Goal: Task Accomplishment & Management: Manage account settings

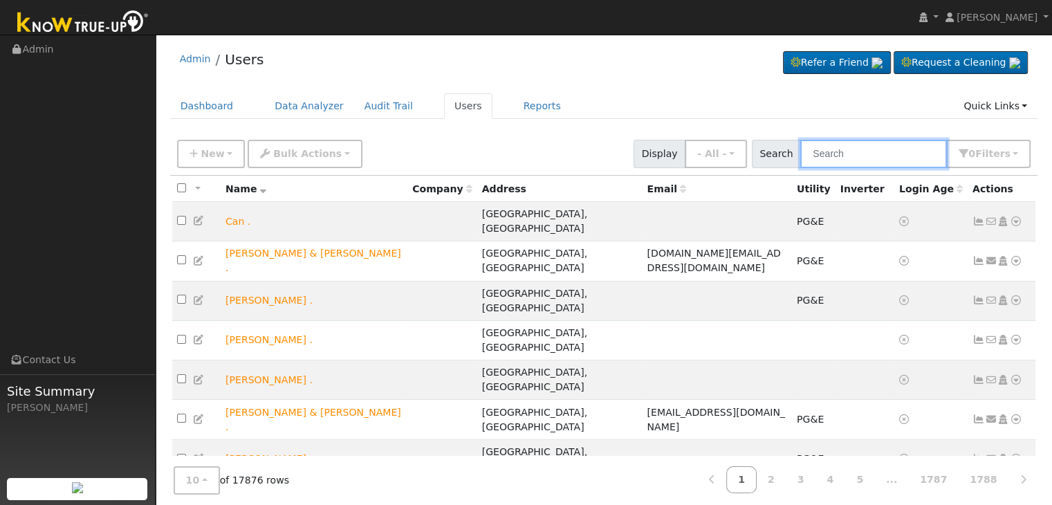
click at [846, 162] on input "text" at bounding box center [873, 154] width 147 height 28
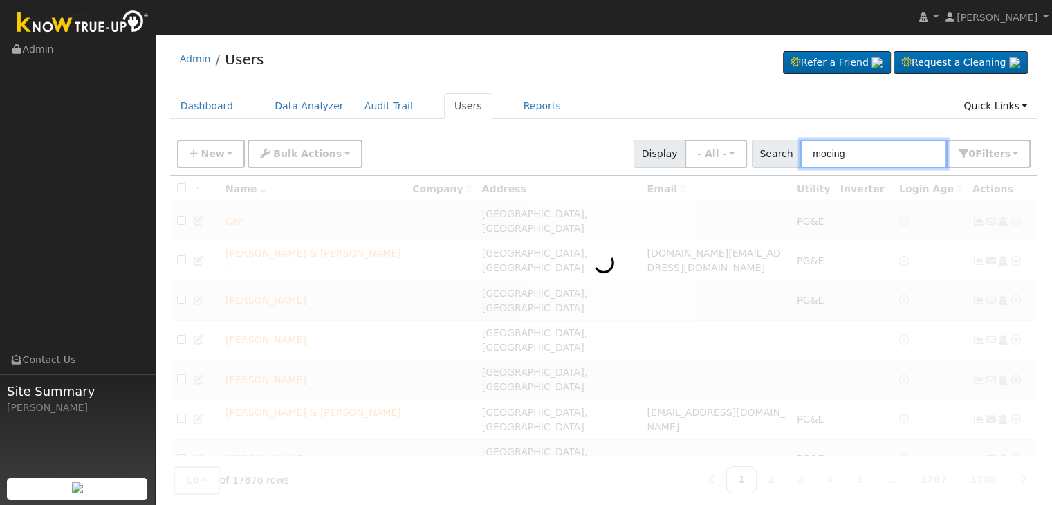
click at [837, 152] on input "moeing" at bounding box center [873, 154] width 147 height 28
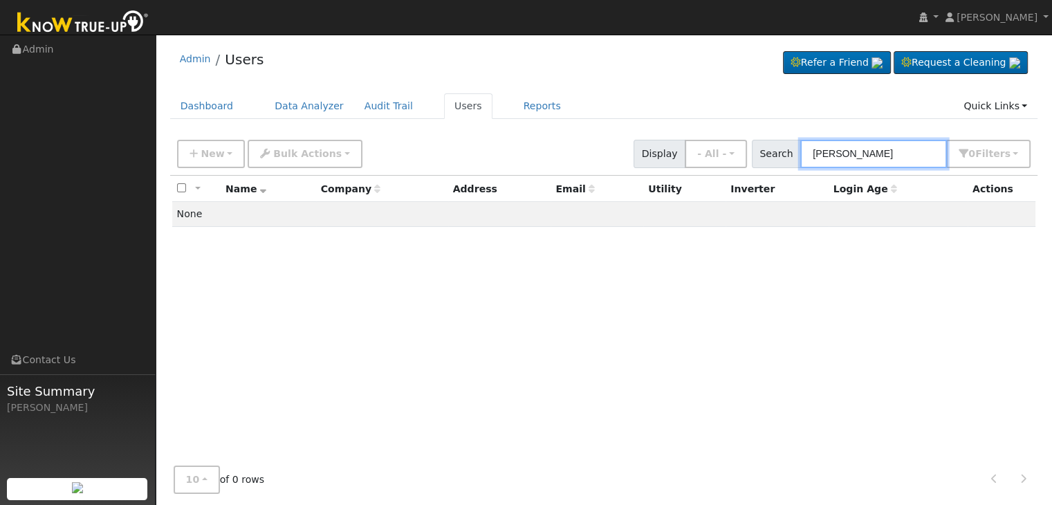
type input "[PERSON_NAME]"
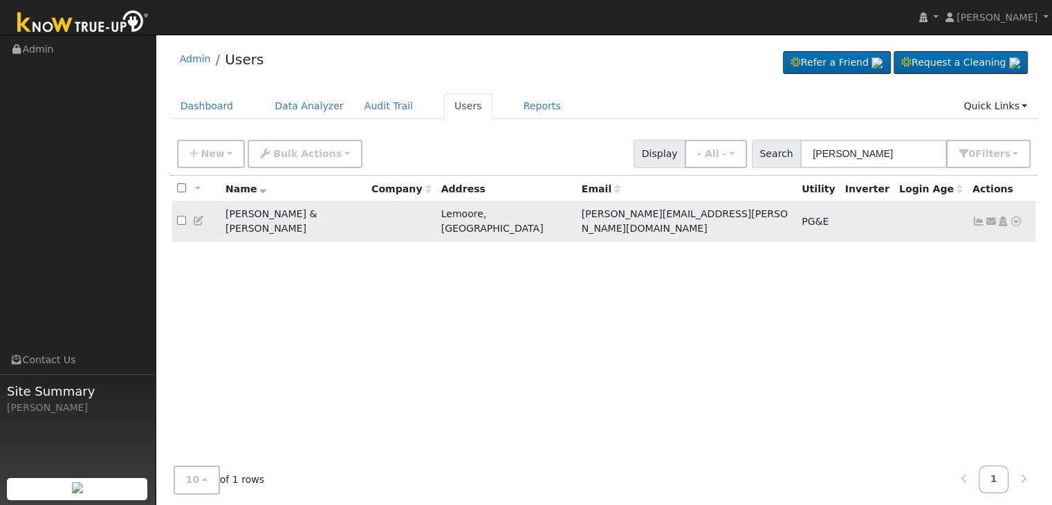
click at [978, 216] on icon at bounding box center [978, 221] width 12 height 10
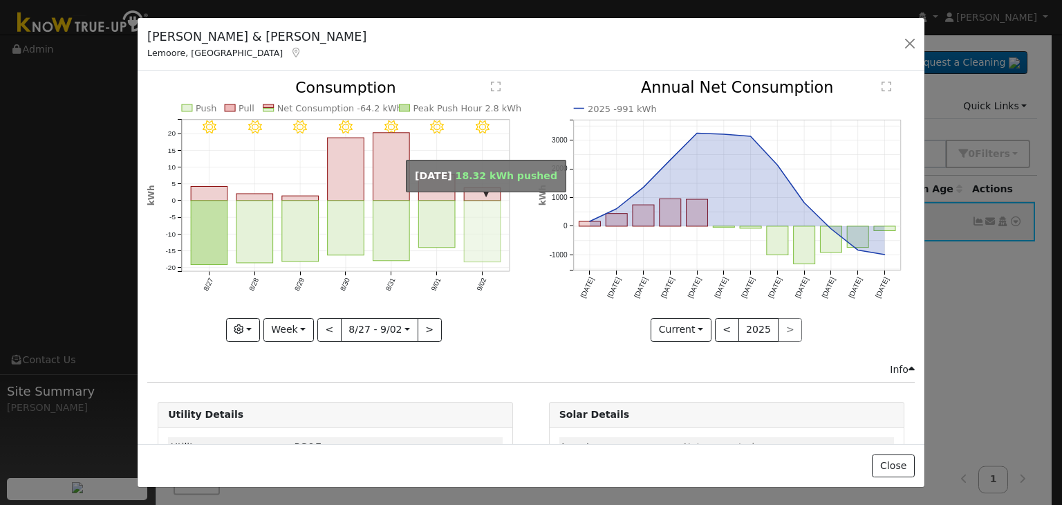
click at [476, 225] on rect "onclick=""" at bounding box center [483, 232] width 37 height 62
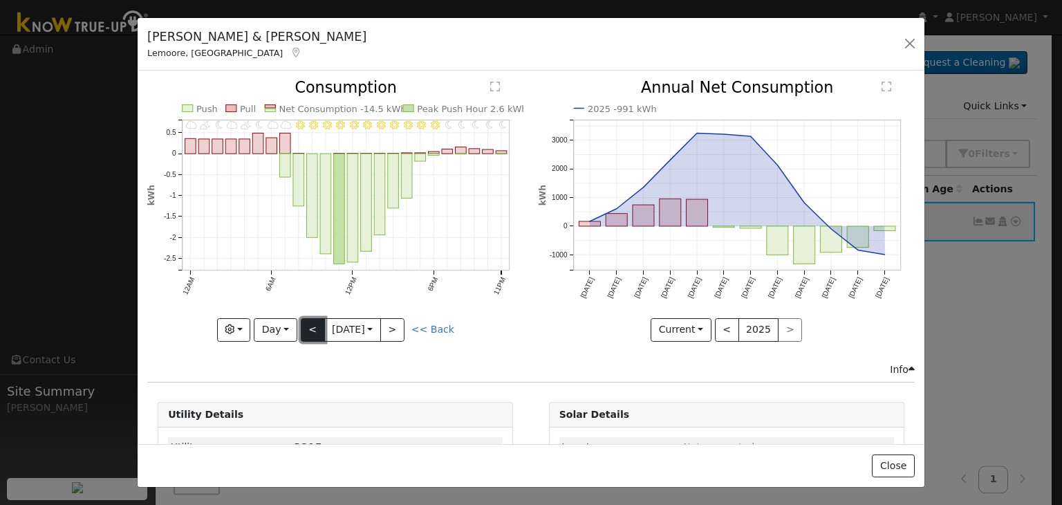
click at [310, 320] on button "<" at bounding box center [313, 330] width 24 height 24
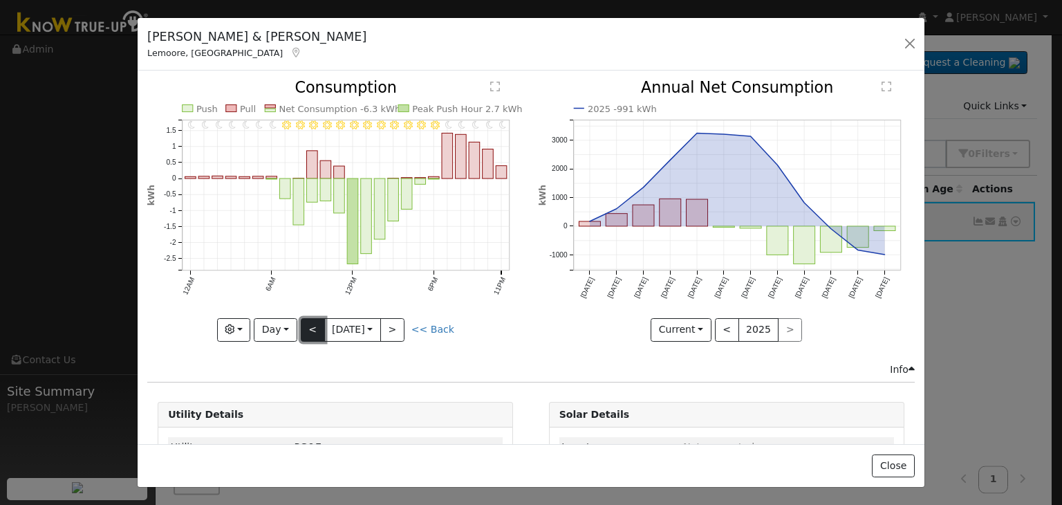
click at [310, 320] on button "<" at bounding box center [313, 330] width 24 height 24
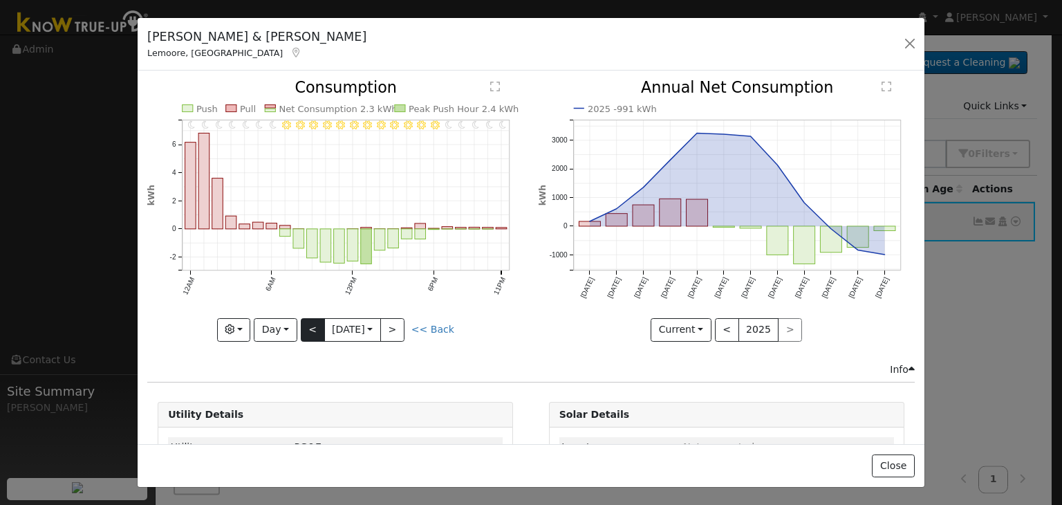
click at [310, 320] on div "11PM - Clear 10PM - Clear 9PM - Clear 8PM - Clear 7PM - Clear 6PM - Clear 5PM -…" at bounding box center [335, 210] width 376 height 261
click at [312, 323] on button "<" at bounding box center [313, 330] width 24 height 24
type input "[DATE]"
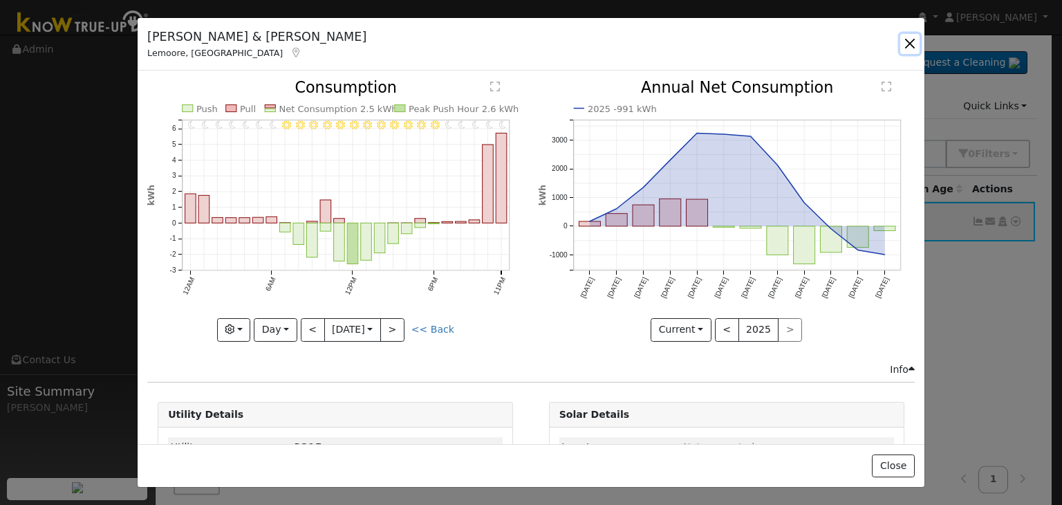
click at [907, 41] on button "button" at bounding box center [909, 43] width 19 height 19
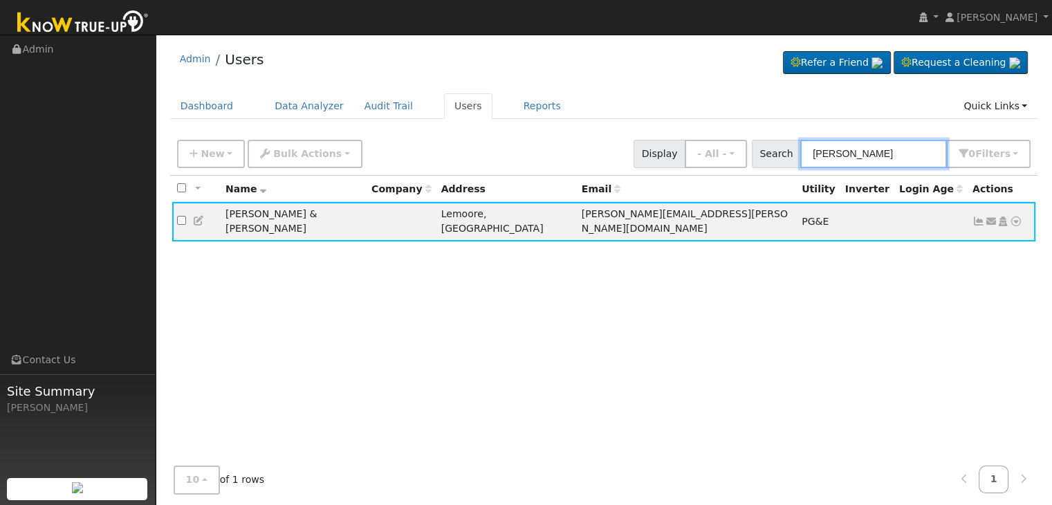
click at [851, 160] on input "[PERSON_NAME]" at bounding box center [873, 154] width 147 height 28
paste input "[PERSON_NAME]"
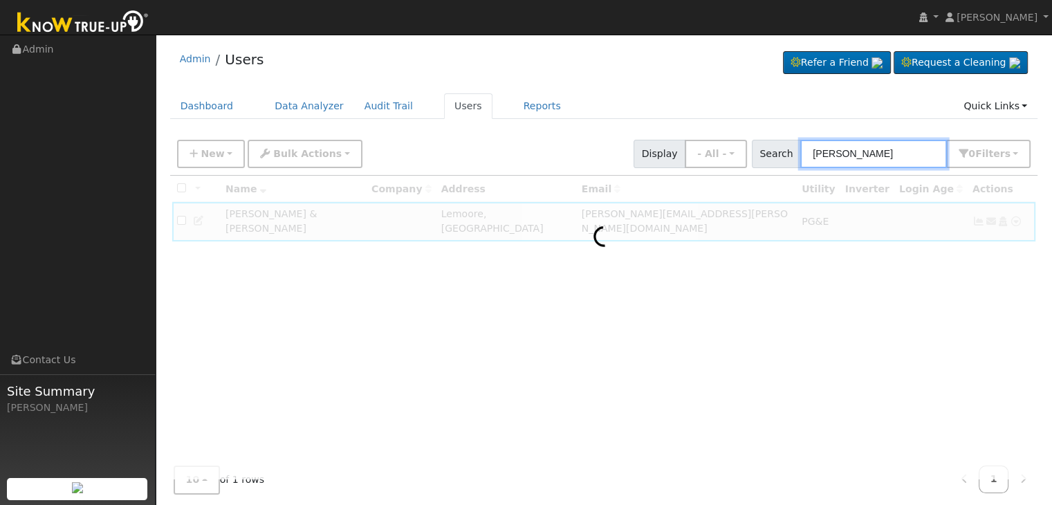
type input "[PERSON_NAME]"
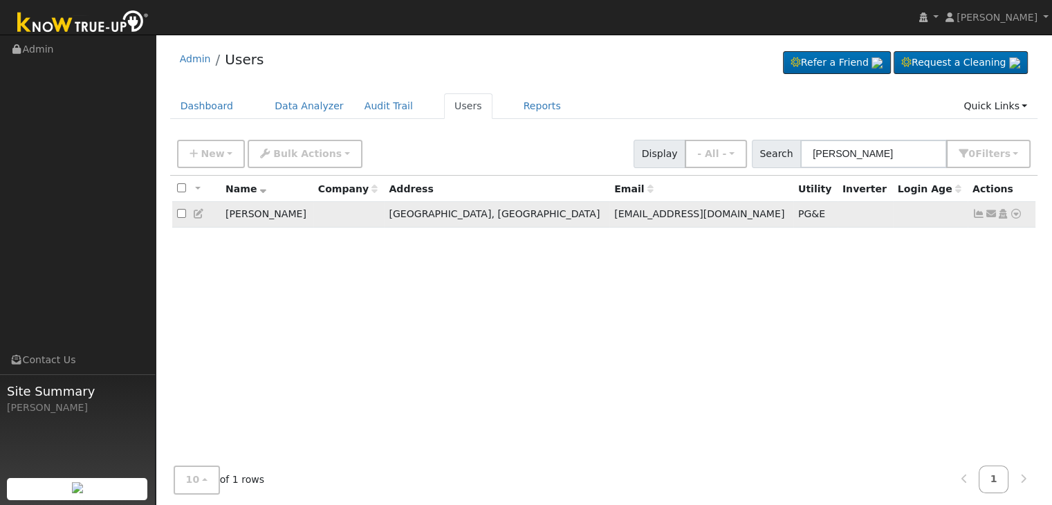
click at [979, 216] on icon at bounding box center [978, 214] width 12 height 10
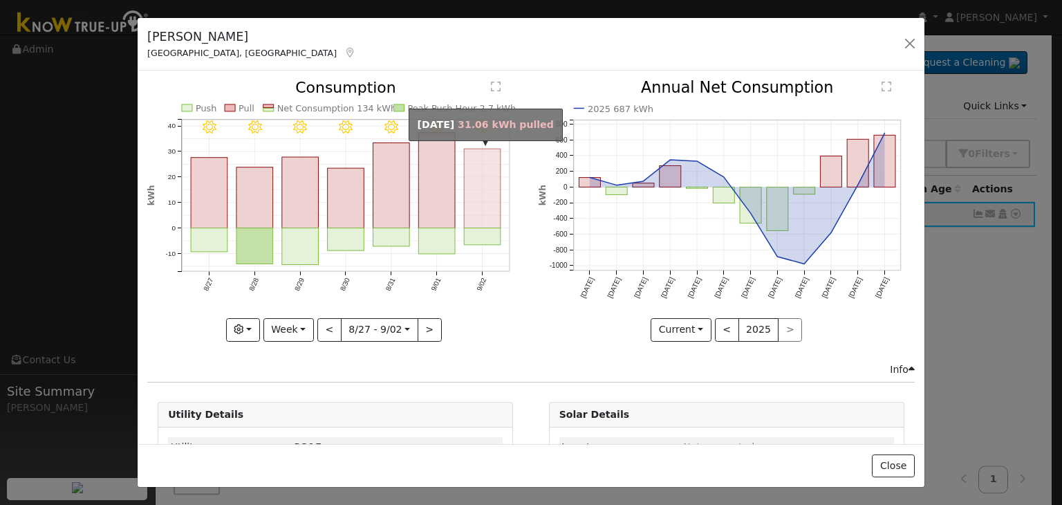
click at [478, 208] on rect "onclick=""" at bounding box center [483, 189] width 37 height 80
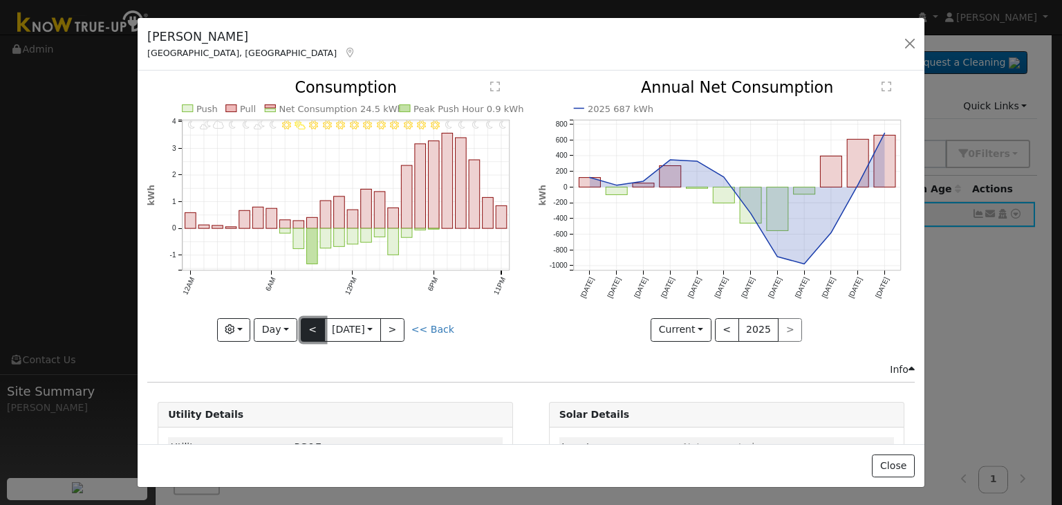
click at [309, 324] on button "<" at bounding box center [313, 330] width 24 height 24
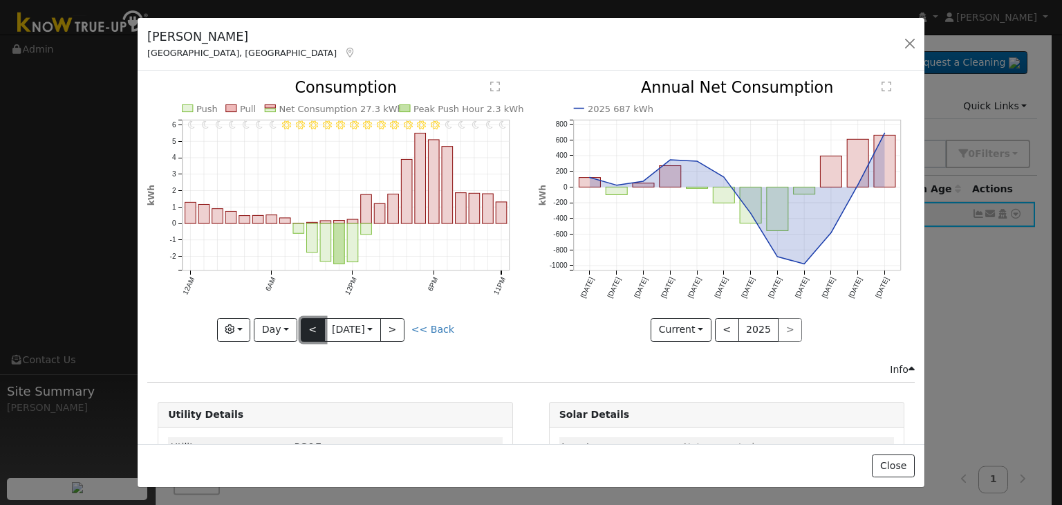
click at [309, 324] on button "<" at bounding box center [313, 330] width 24 height 24
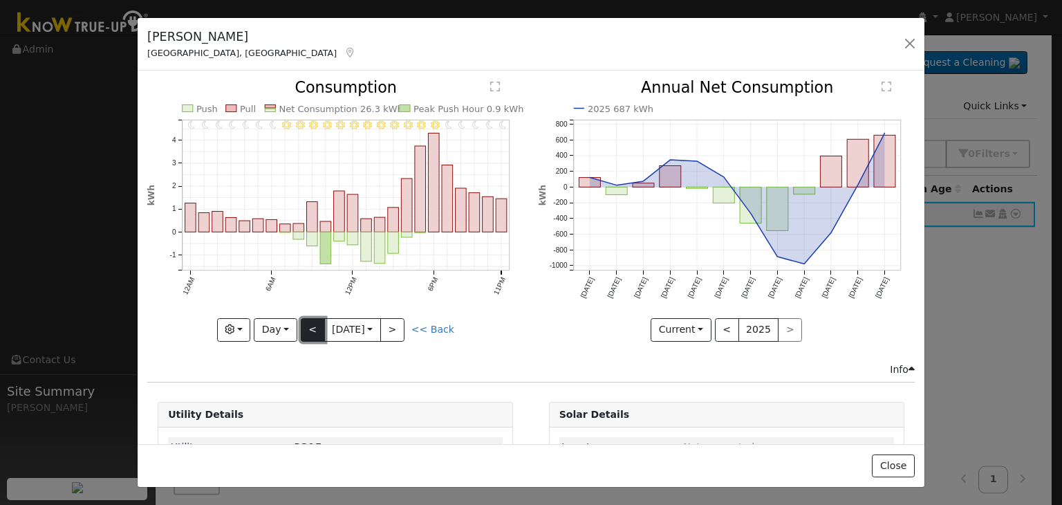
click at [309, 324] on button "<" at bounding box center [313, 330] width 24 height 24
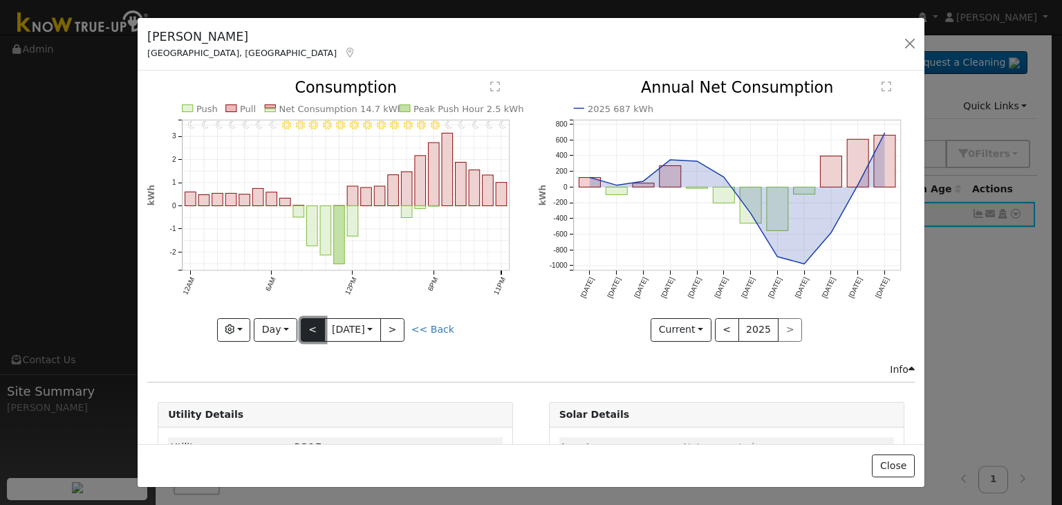
click at [309, 324] on button "<" at bounding box center [313, 330] width 24 height 24
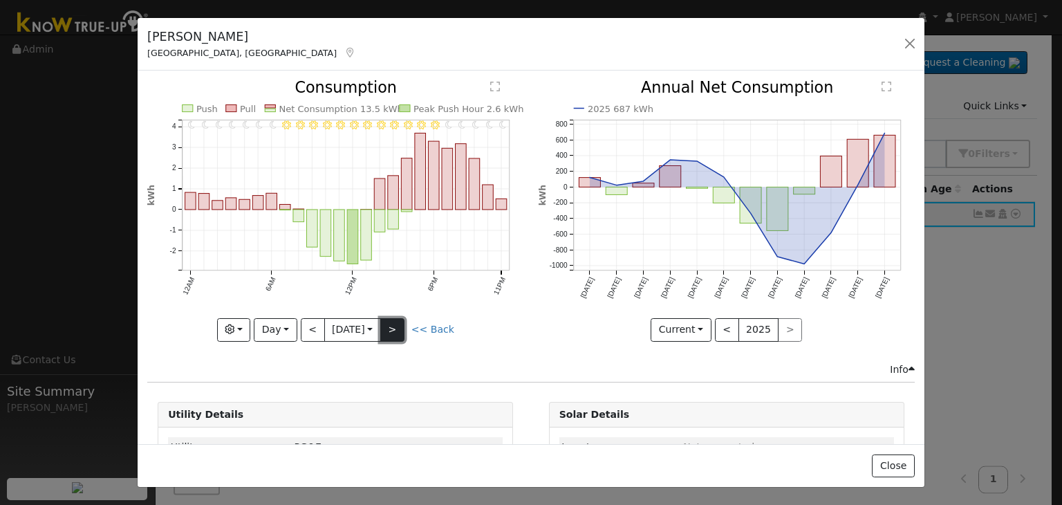
click at [396, 324] on button ">" at bounding box center [392, 330] width 24 height 24
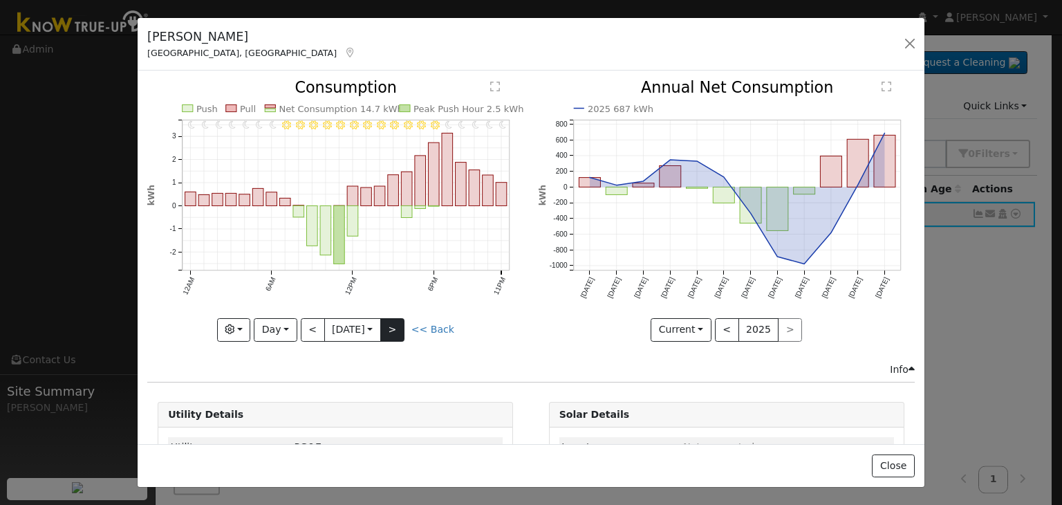
click at [396, 324] on div "11PM - Clear 10PM - Clear 9PM - Clear 8PM - Clear 7PM - Clear 6PM - Clear 5PM -…" at bounding box center [335, 210] width 376 height 261
click at [396, 324] on button ">" at bounding box center [392, 330] width 24 height 24
type input "[DATE]"
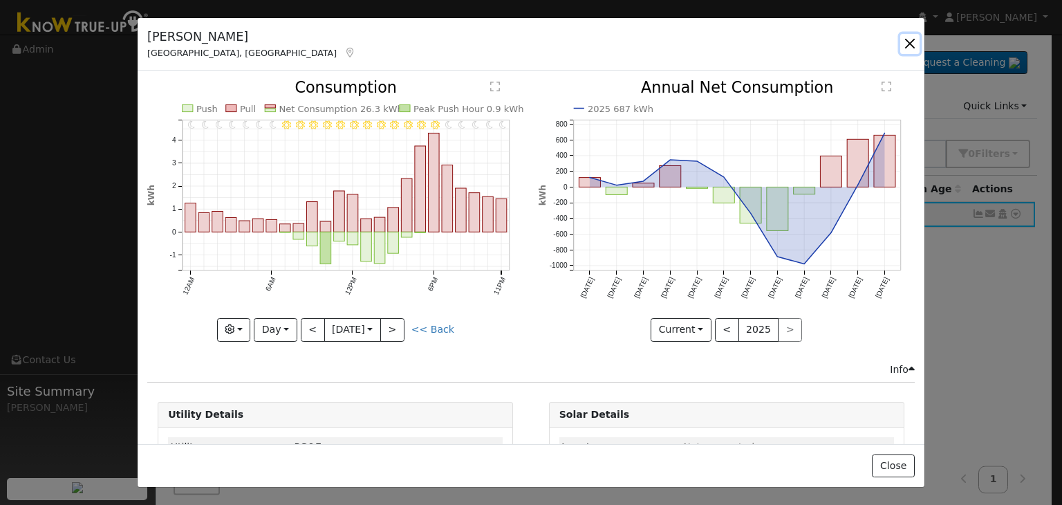
click at [909, 40] on button "button" at bounding box center [909, 43] width 19 height 19
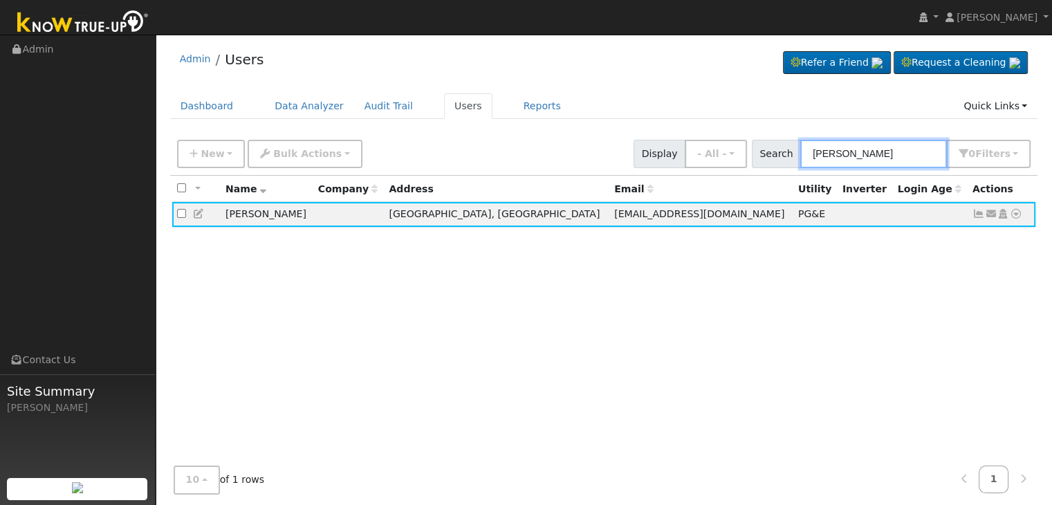
click at [862, 150] on input "[PERSON_NAME]" at bounding box center [873, 154] width 147 height 28
paste input "[PERSON_NAME]"
type input "[PERSON_NAME]"
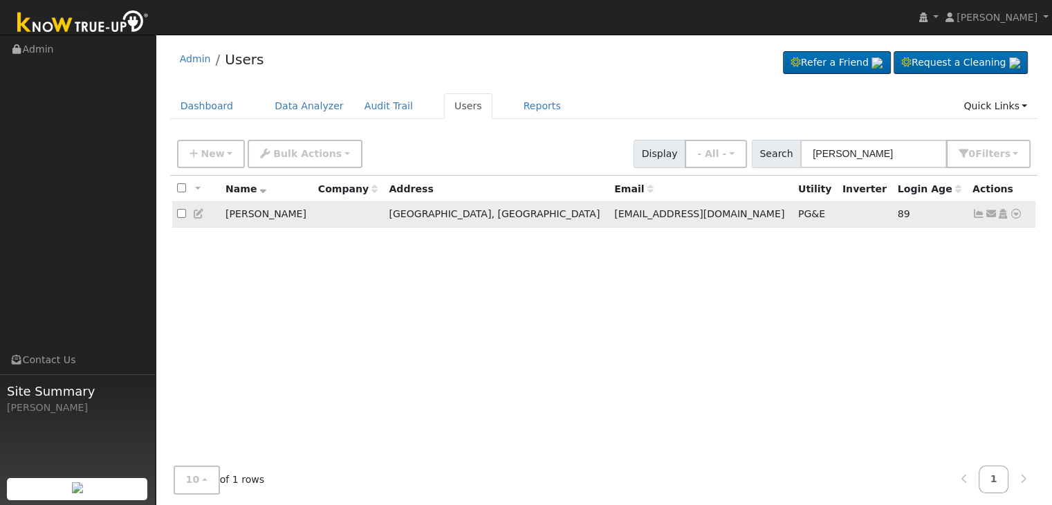
click at [976, 214] on icon at bounding box center [978, 214] width 12 height 10
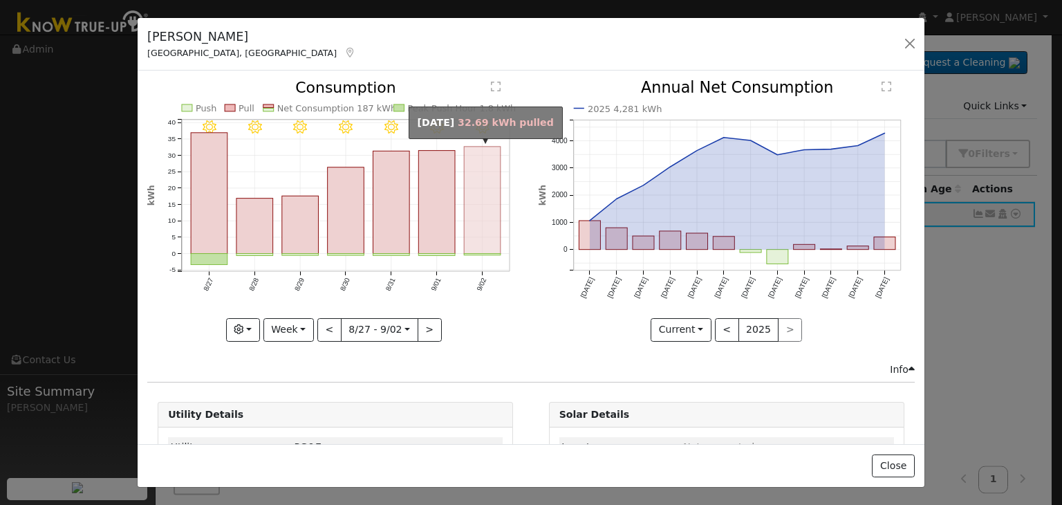
click at [470, 223] on rect "onclick=""" at bounding box center [483, 200] width 37 height 107
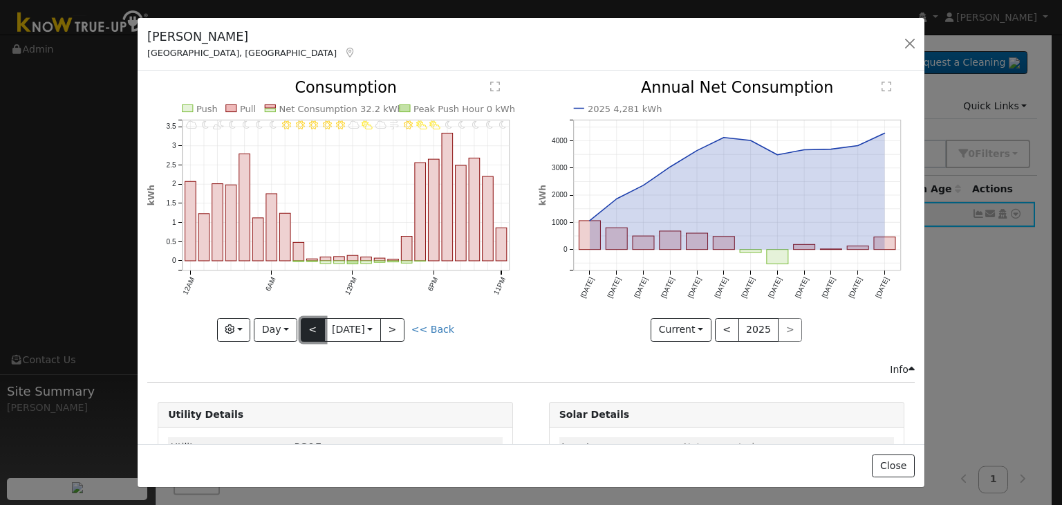
click at [313, 326] on button "<" at bounding box center [313, 330] width 24 height 24
type input "[DATE]"
